Goal: Navigation & Orientation: Understand site structure

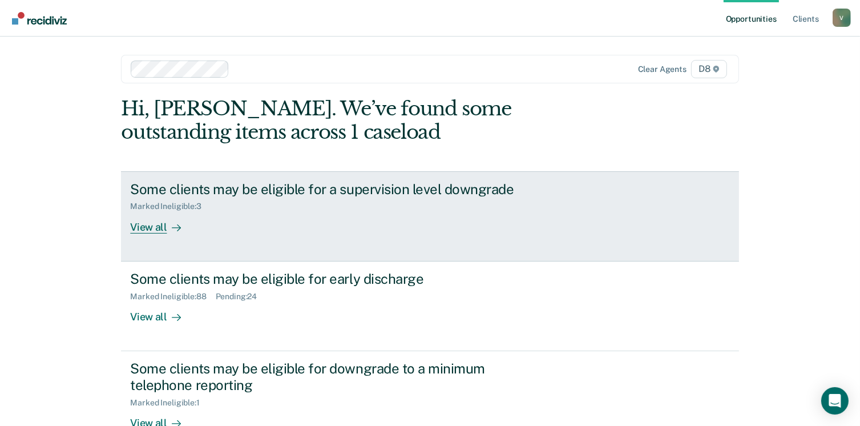
click at [167, 222] on div at bounding box center [174, 226] width 14 height 13
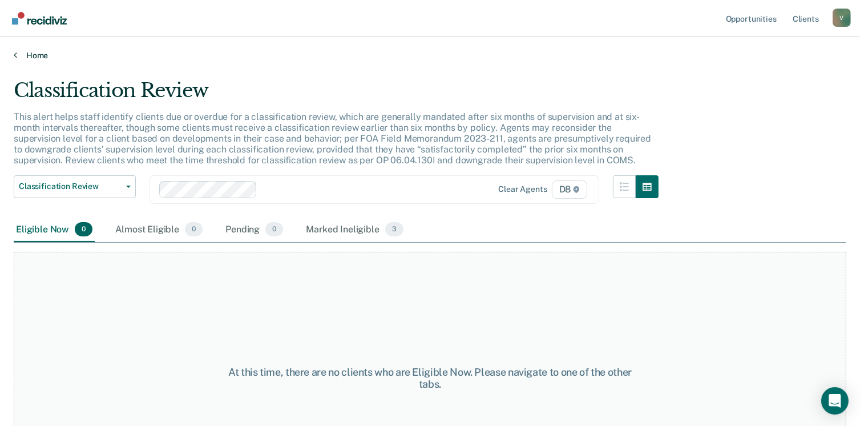
click at [22, 55] on link "Home" at bounding box center [430, 55] width 833 height 10
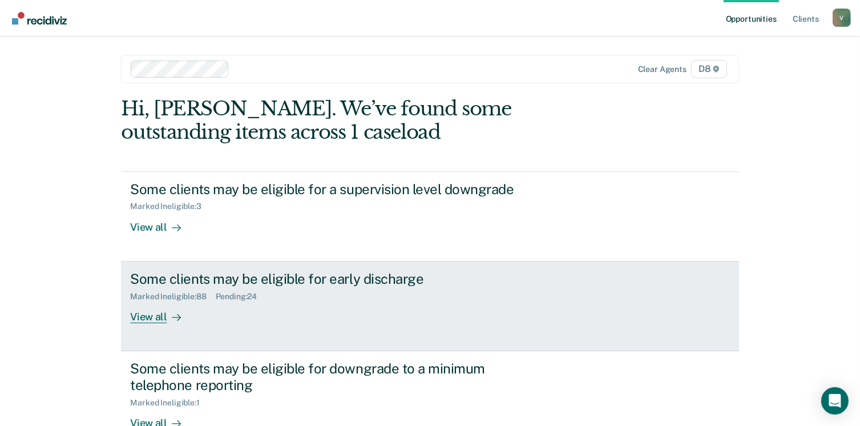
click at [167, 317] on div at bounding box center [174, 316] width 14 height 13
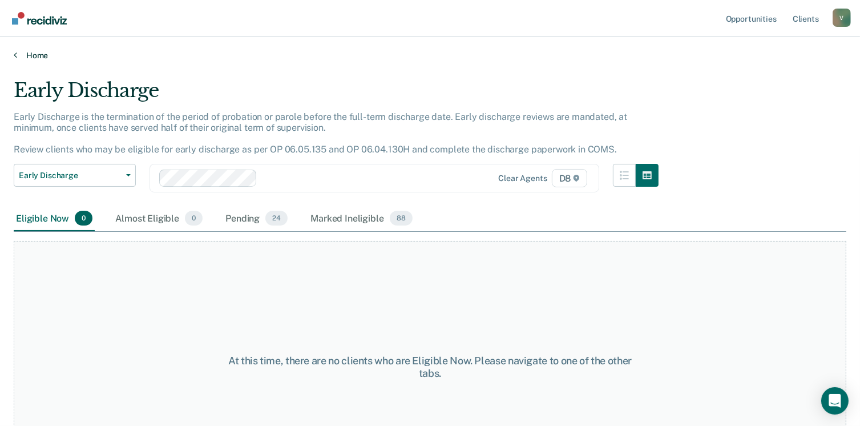
click at [31, 53] on link "Home" at bounding box center [430, 55] width 833 height 10
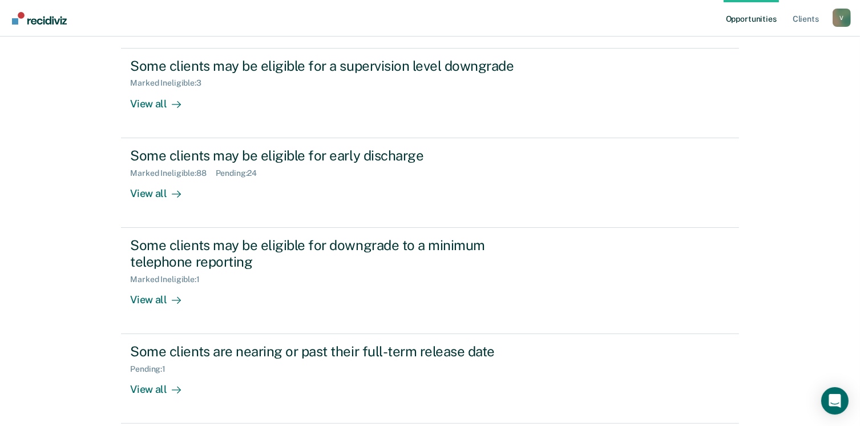
scroll to position [166, 0]
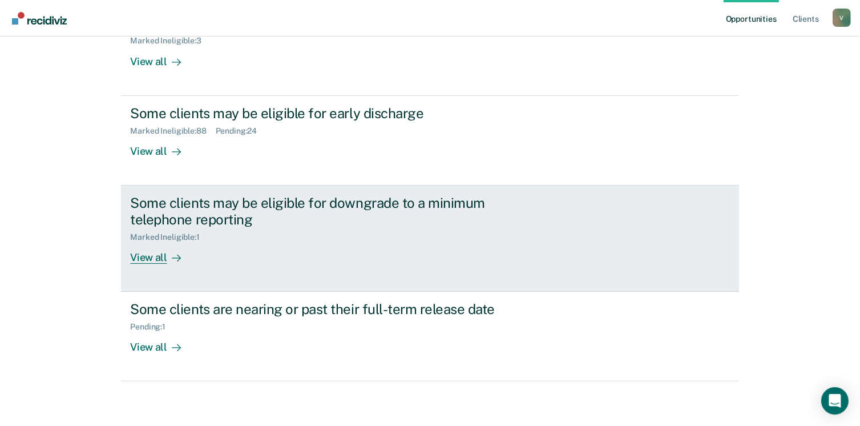
click at [147, 257] on div "View all" at bounding box center [162, 252] width 64 height 22
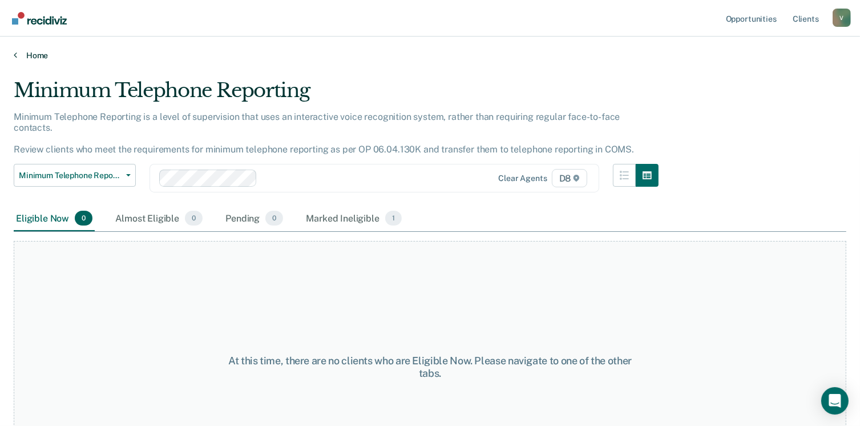
click at [29, 54] on link "Home" at bounding box center [430, 55] width 833 height 10
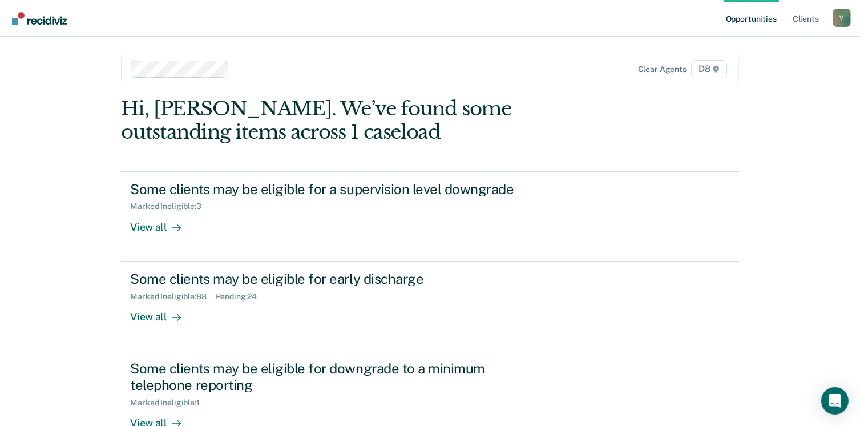
scroll to position [166, 0]
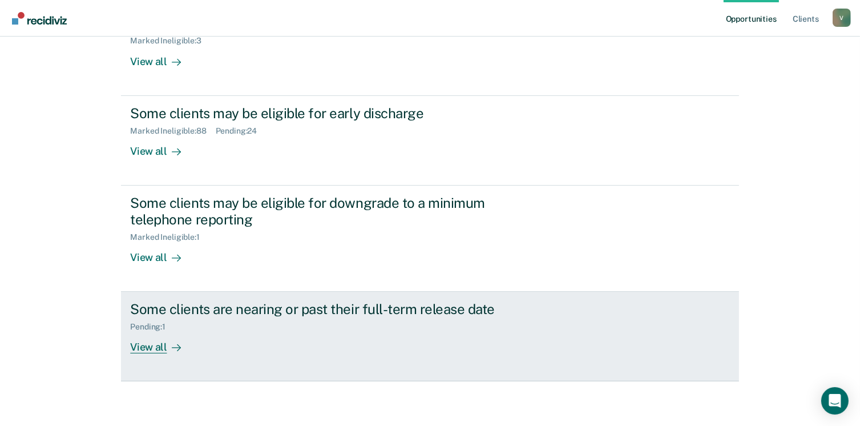
click at [147, 339] on div "View all" at bounding box center [162, 343] width 64 height 22
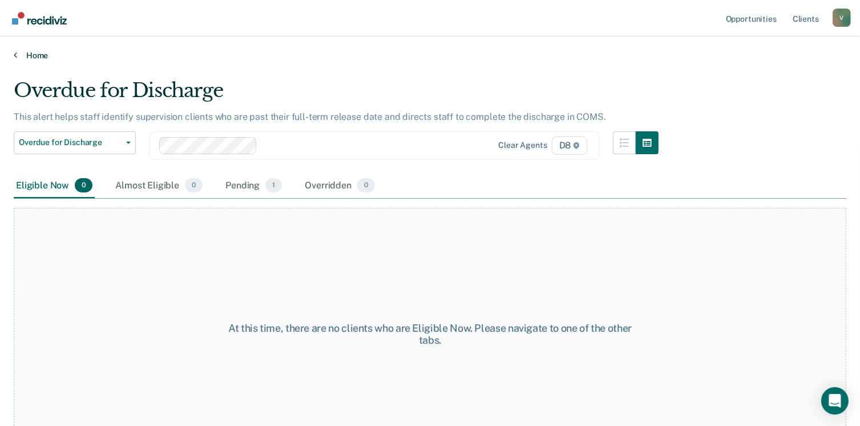
drag, startPoint x: 28, startPoint y: 58, endPoint x: 37, endPoint y: 53, distance: 10.5
click at [37, 53] on link "Home" at bounding box center [430, 55] width 833 height 10
